Goal: Task Accomplishment & Management: Use online tool/utility

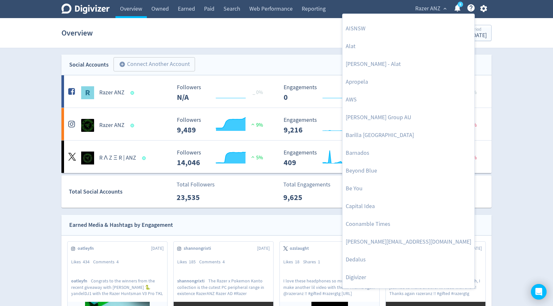
scroll to position [33, 0]
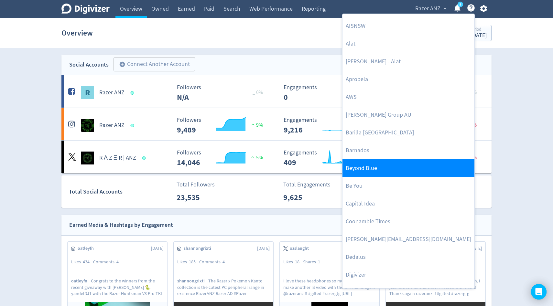
click at [372, 168] on link "Beyond Blue" at bounding box center [408, 168] width 132 height 18
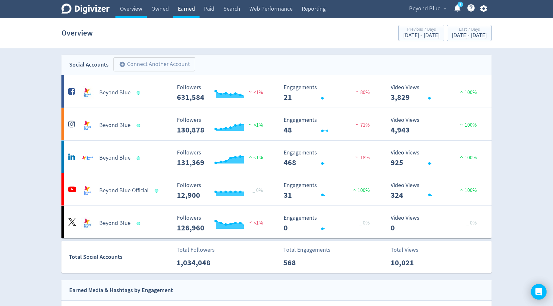
click at [187, 11] on link "Earned" at bounding box center [186, 9] width 26 height 18
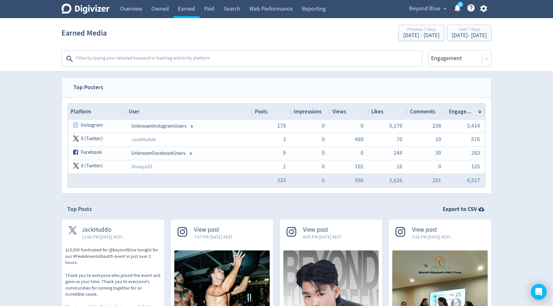
click at [134, 58] on textarea at bounding box center [249, 58] width 346 height 13
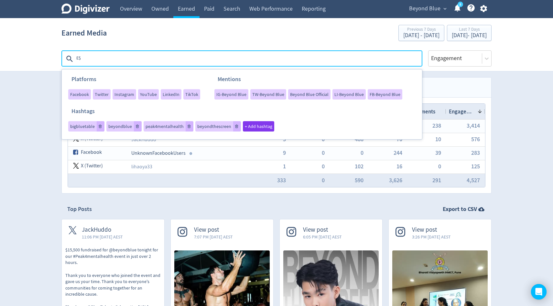
type textarea "E"
type textarea "#beyondthescreen"
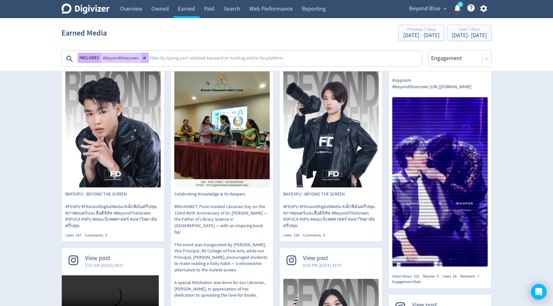
scroll to position [185, 0]
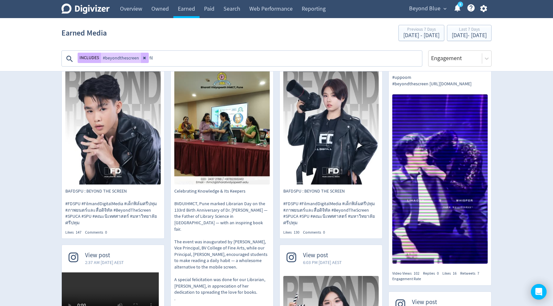
type textarea "film"
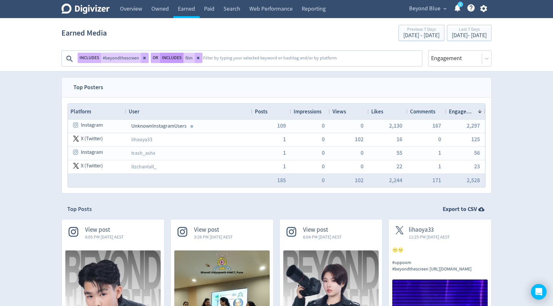
click at [169, 57] on button "INCLUDES" at bounding box center [171, 58] width 23 height 10
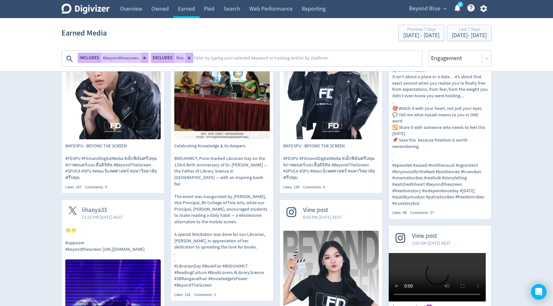
scroll to position [256, 0]
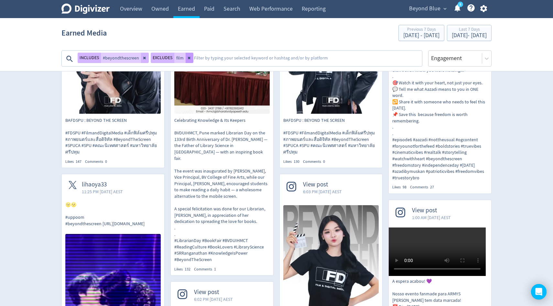
click at [188, 59] on icon at bounding box center [189, 58] width 3 height 3
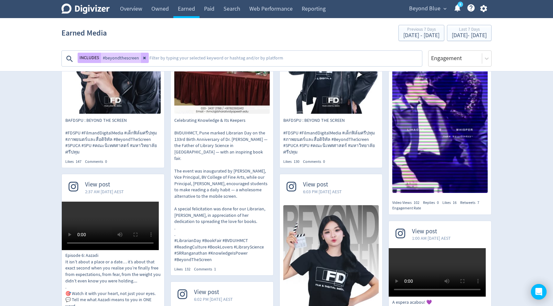
click at [173, 58] on textarea at bounding box center [285, 58] width 273 height 13
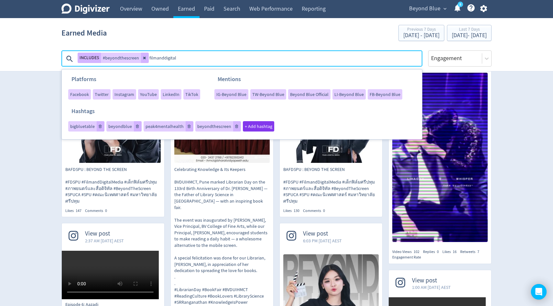
scroll to position [205, 0]
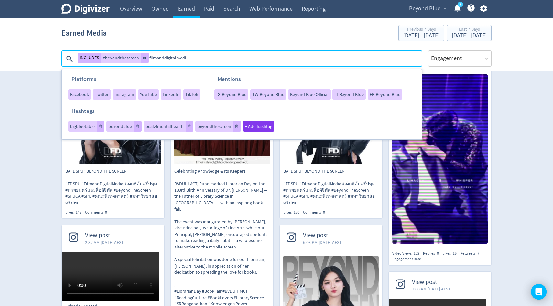
type textarea "filmanddigitalmedia"
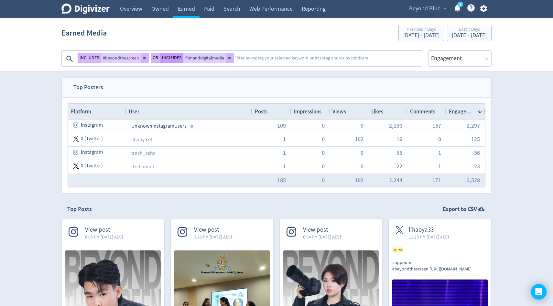
click at [168, 60] on button "INCLUDES" at bounding box center [171, 58] width 23 height 10
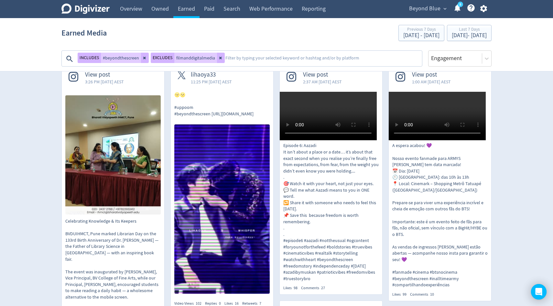
scroll to position [152, 0]
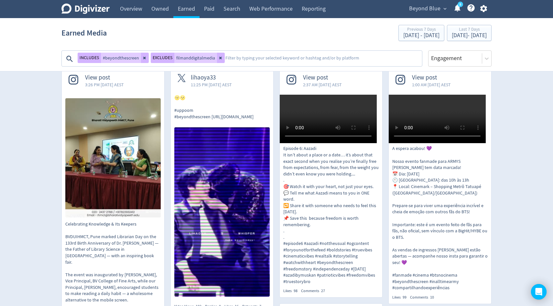
click at [240, 61] on textarea at bounding box center [323, 58] width 197 height 13
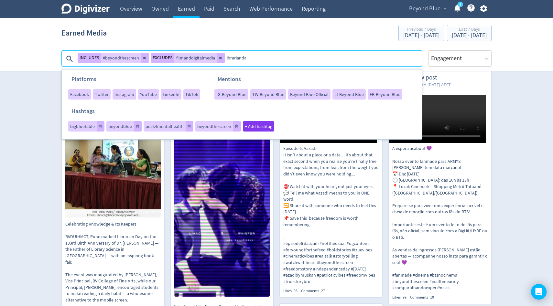
type textarea "librarianday"
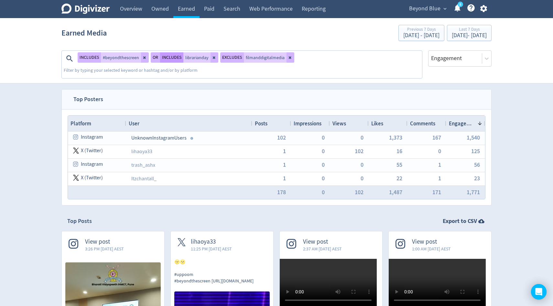
click at [175, 59] on button "INCLUDES" at bounding box center [171, 57] width 23 height 10
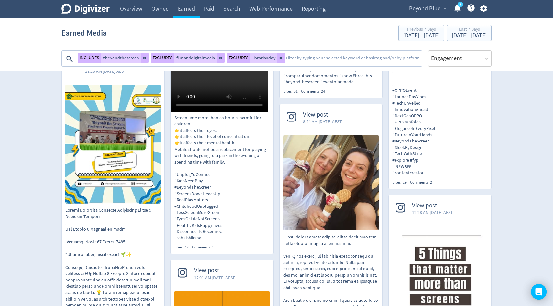
scroll to position [722, 0]
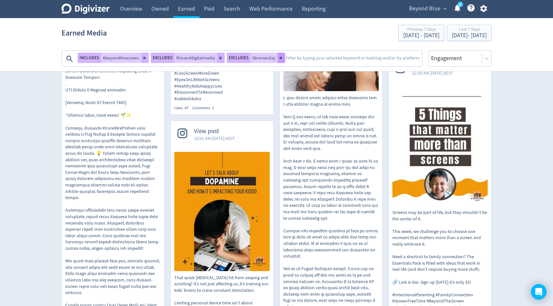
click at [281, 57] on icon at bounding box center [281, 58] width 4 height 4
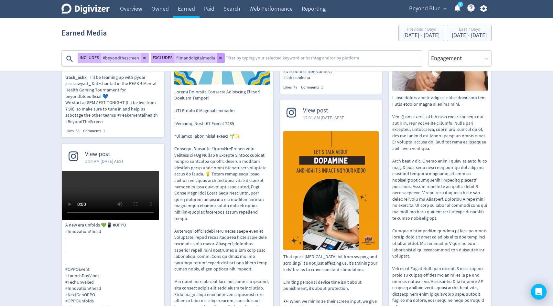
click at [219, 57] on icon at bounding box center [221, 58] width 4 height 4
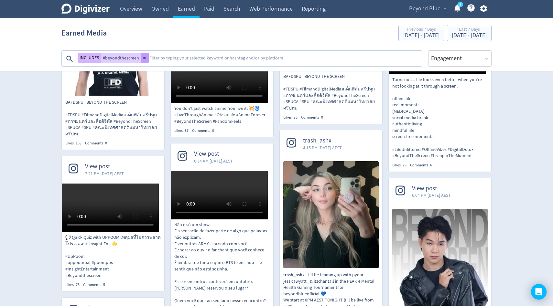
click at [143, 59] on icon at bounding box center [145, 58] width 4 height 4
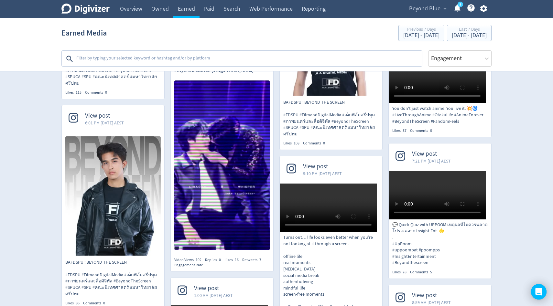
click at [151, 59] on textarea at bounding box center [249, 58] width 346 height 13
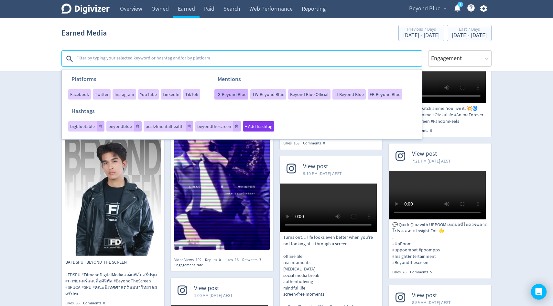
click at [225, 97] on div "IG-Beyond Blue" at bounding box center [231, 94] width 34 height 10
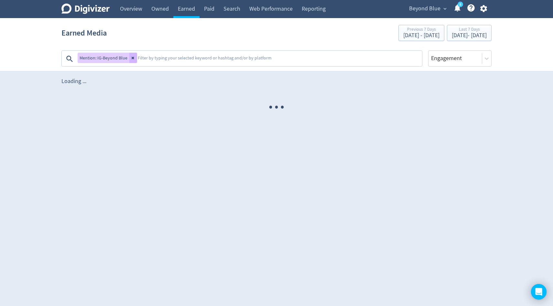
scroll to position [0, 0]
click at [137, 58] on textarea at bounding box center [279, 58] width 284 height 13
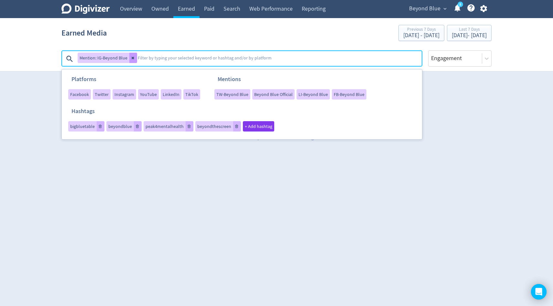
click at [132, 58] on icon at bounding box center [133, 58] width 3 height 3
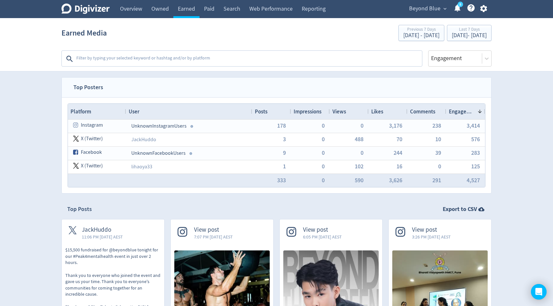
click at [254, 53] on textarea at bounding box center [249, 58] width 346 height 13
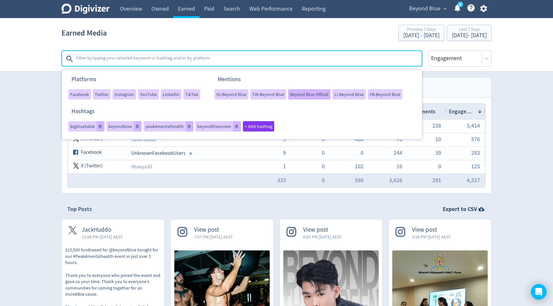
click at [298, 97] on span "Beyond Blue Official" at bounding box center [309, 94] width 38 height 5
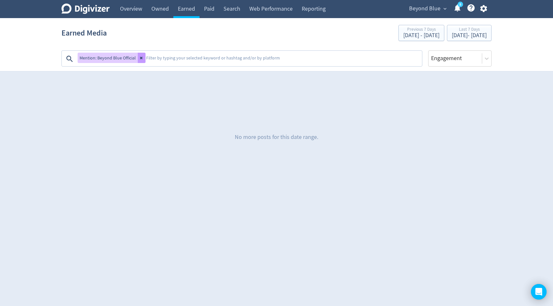
click at [141, 59] on icon at bounding box center [142, 58] width 4 height 4
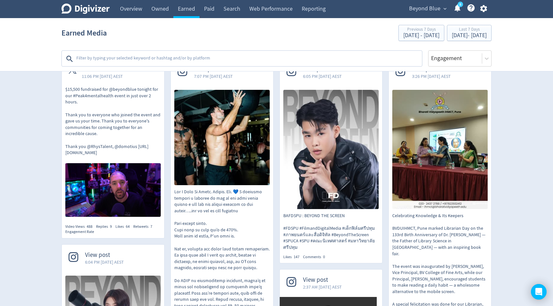
scroll to position [292, 0]
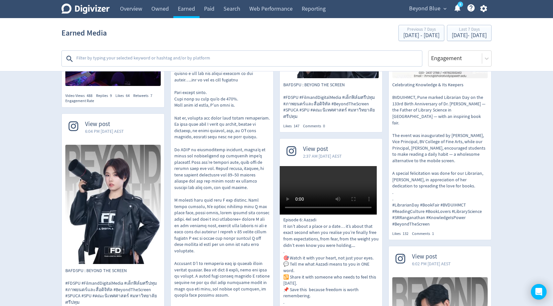
click at [420, 13] on span "Beyond Blue" at bounding box center [424, 9] width 31 height 10
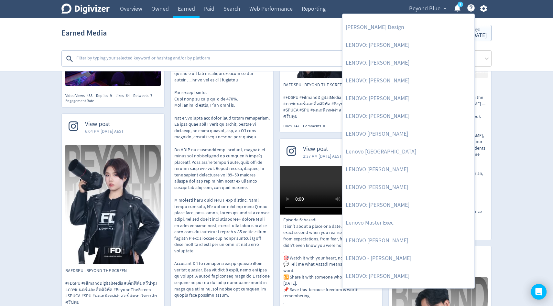
scroll to position [692, 0]
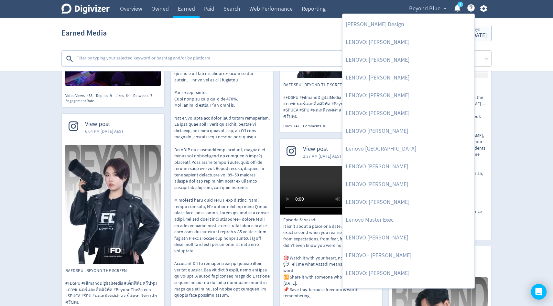
click at [247, 58] on div at bounding box center [276, 153] width 553 height 306
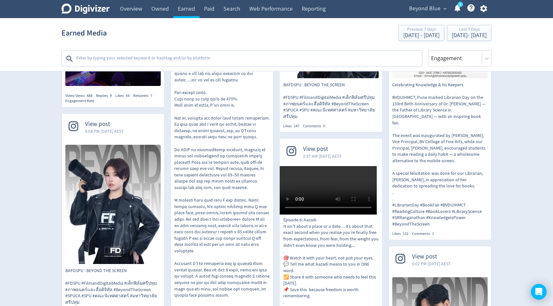
click at [260, 64] on textarea at bounding box center [249, 58] width 346 height 13
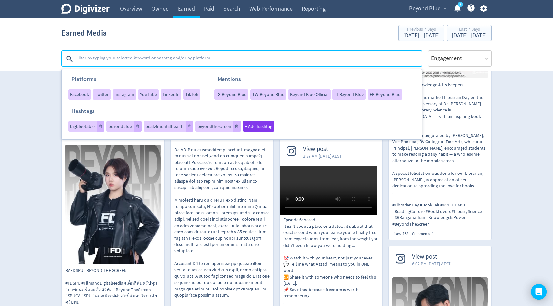
click at [431, 11] on span "Beyond Blue" at bounding box center [424, 9] width 31 height 10
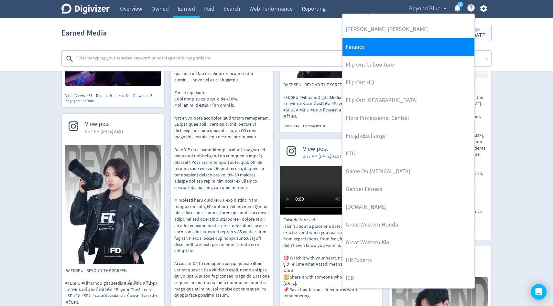
scroll to position [392, 0]
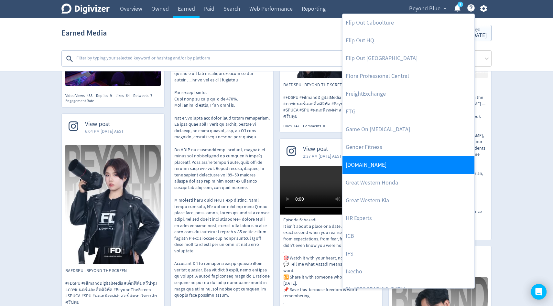
click at [386, 160] on link "[DOMAIN_NAME]" at bounding box center [408, 165] width 132 height 18
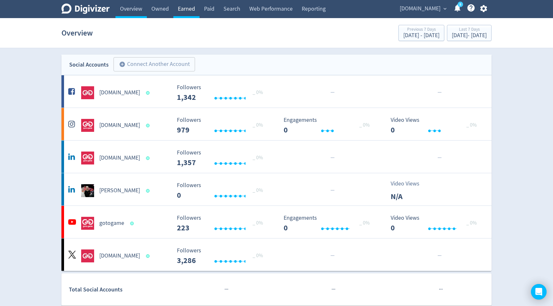
click at [186, 5] on link "Earned" at bounding box center [186, 9] width 26 height 18
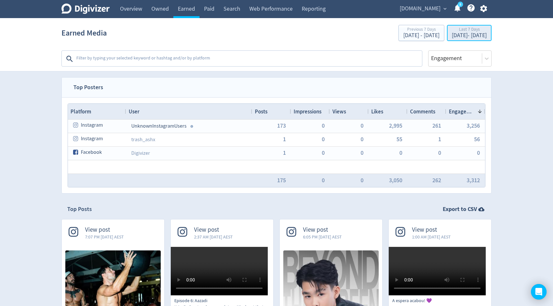
click at [452, 29] on div "Last 7 Days" at bounding box center [469, 29] width 35 height 5
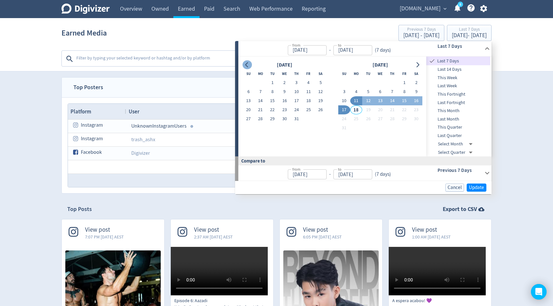
click at [244, 62] on icon "Go to previous month" at bounding box center [246, 64] width 5 height 5
click at [296, 81] on button "1" at bounding box center [296, 82] width 12 height 9
type input "[DATE]"
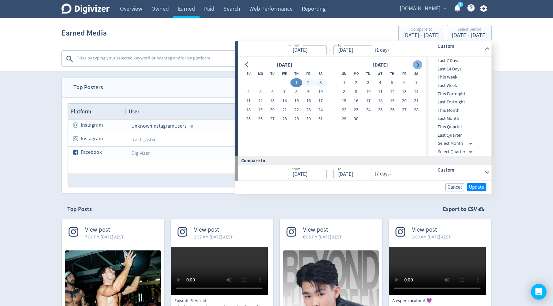
click at [415, 68] on button "Go to next month" at bounding box center [417, 64] width 9 height 9
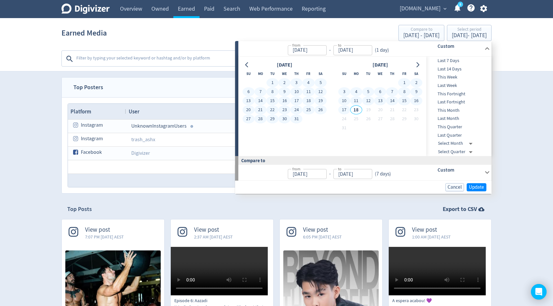
click at [340, 113] on button "17" at bounding box center [344, 109] width 12 height 9
type input "[DATE]"
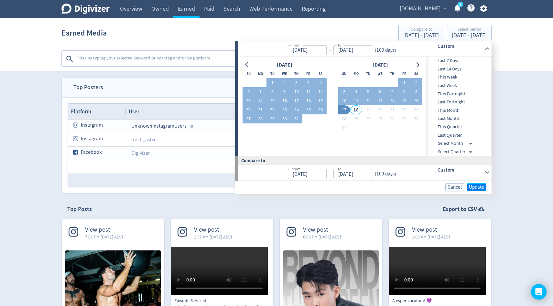
click at [470, 190] on span "Update" at bounding box center [476, 187] width 15 height 5
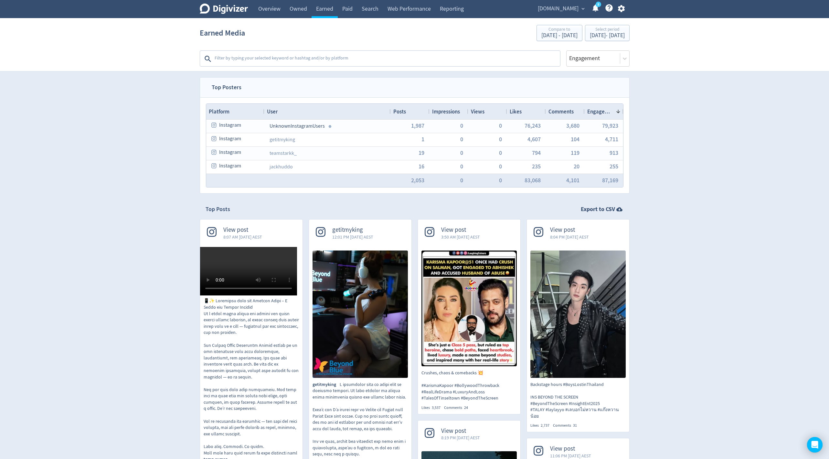
click at [413, 59] on textarea at bounding box center [387, 58] width 346 height 13
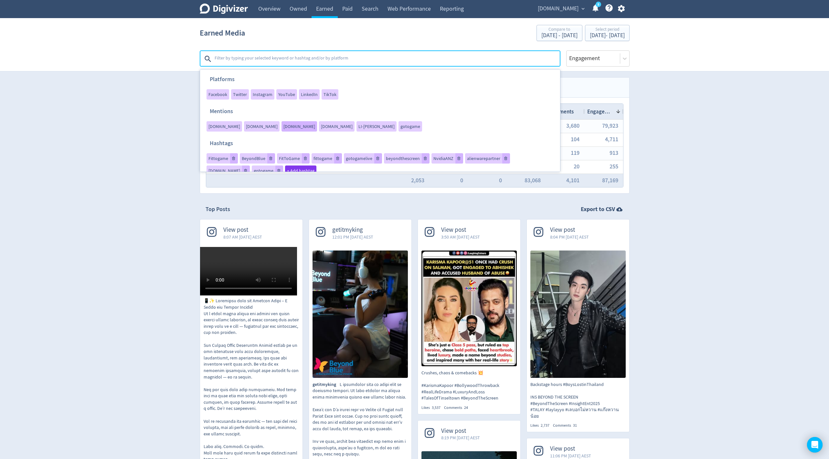
click at [315, 124] on span "[DOMAIN_NAME]" at bounding box center [300, 126] width 32 height 5
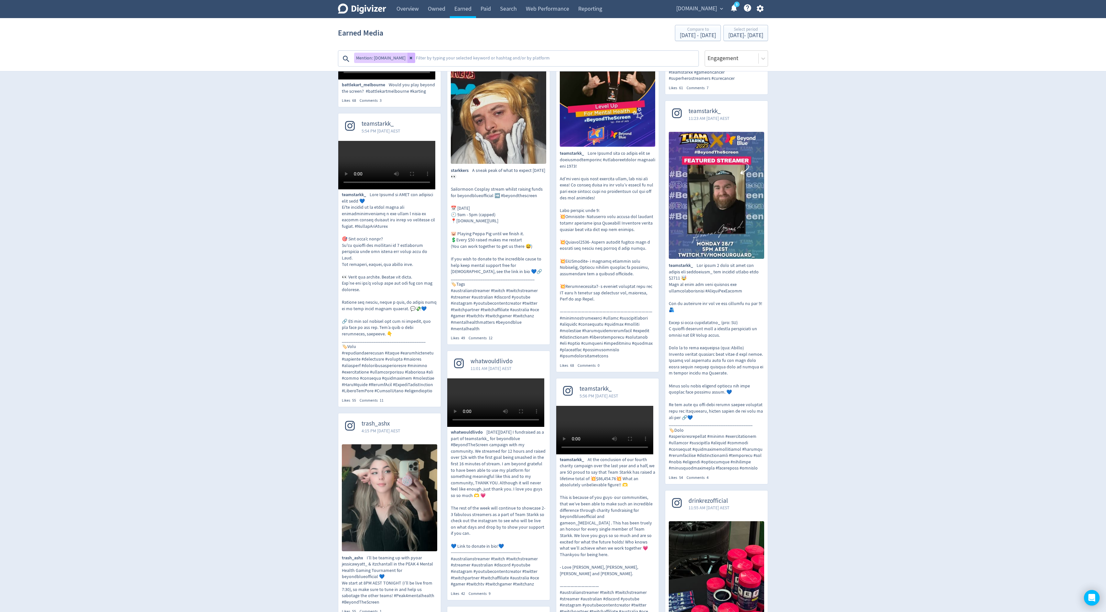
scroll to position [352, 0]
